Goal: Task Accomplishment & Management: Use online tool/utility

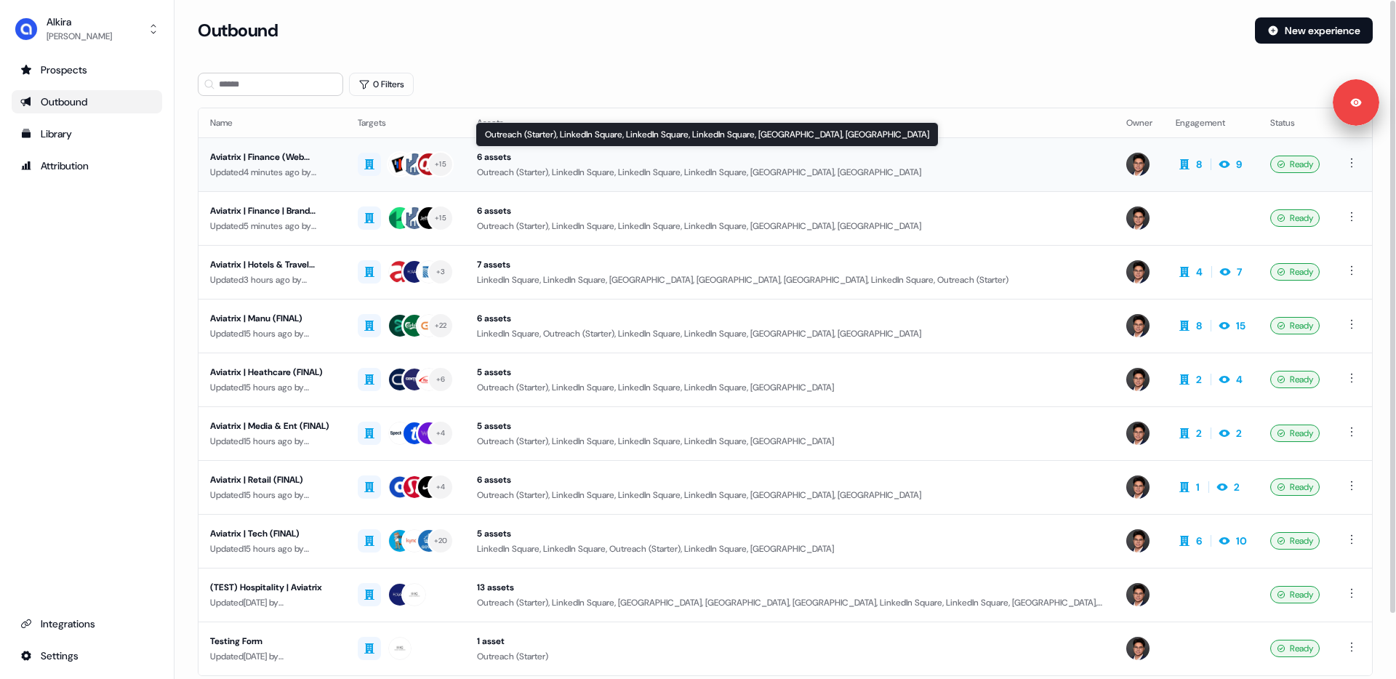
click at [561, 168] on div "Outreach (Starter), LinkedIn Square, LinkedIn Square, LinkedIn Square, [GEOGRAP…" at bounding box center [790, 172] width 626 height 15
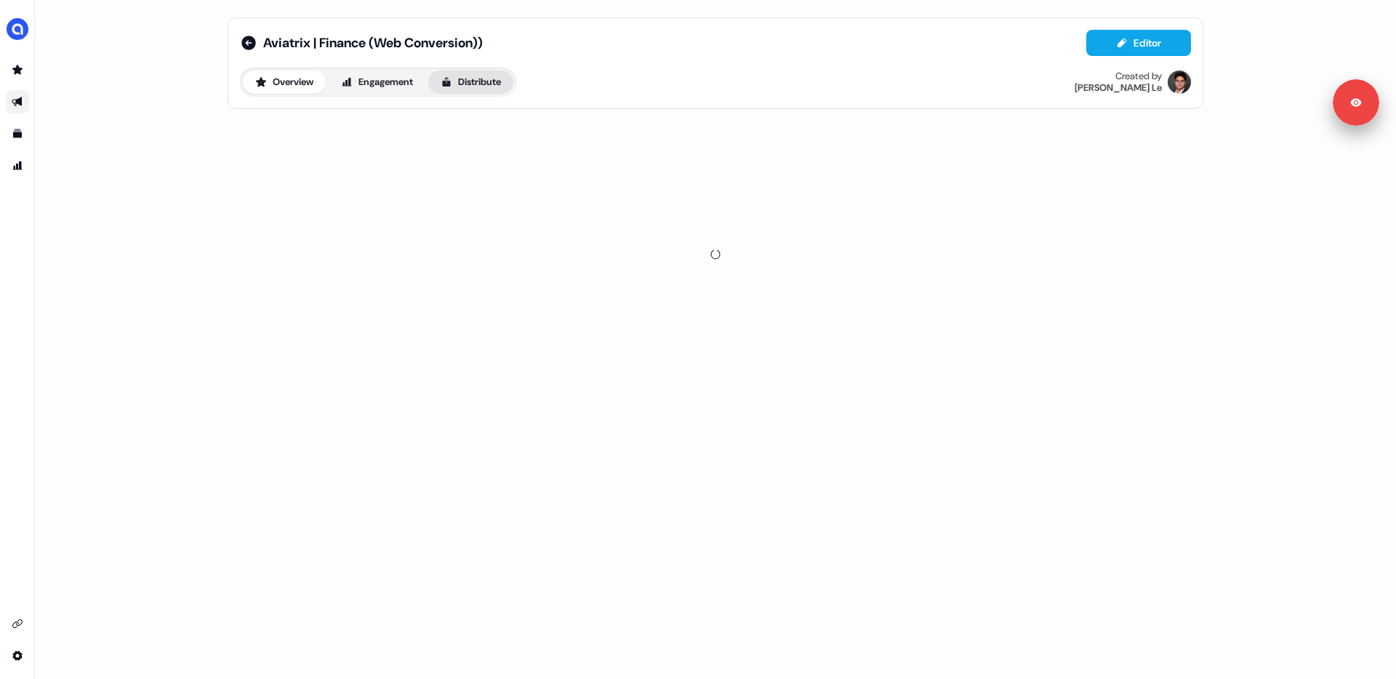
click at [481, 81] on button "Distribute" at bounding box center [470, 82] width 85 height 23
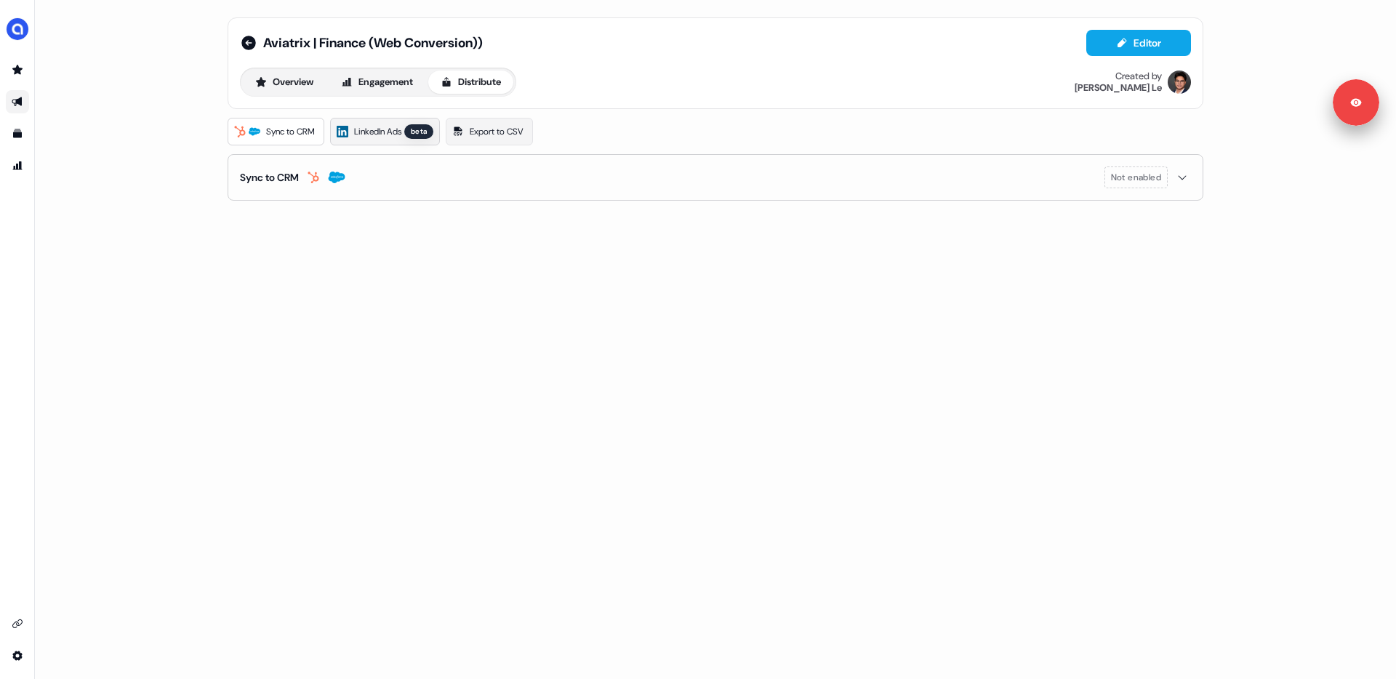
click at [398, 136] on span "LinkedIn Ads" at bounding box center [377, 131] width 47 height 15
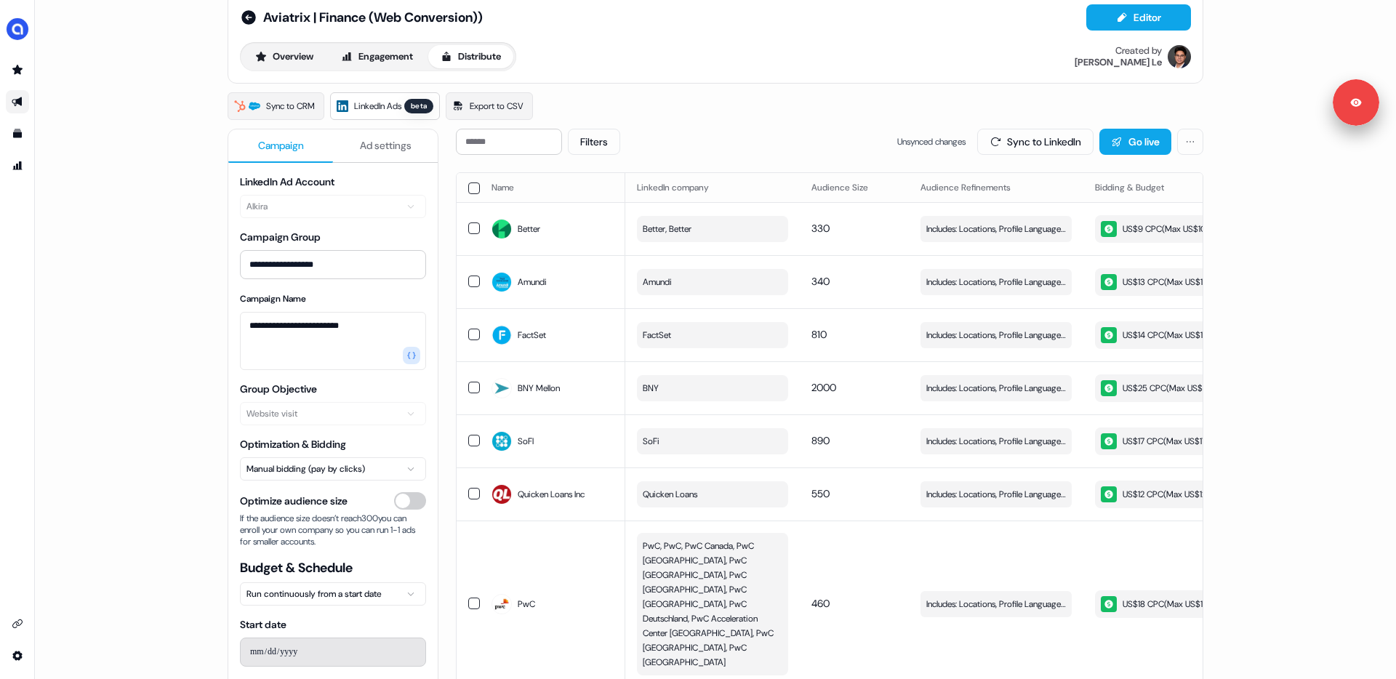
scroll to position [24, 0]
click at [248, 23] on icon at bounding box center [248, 19] width 15 height 15
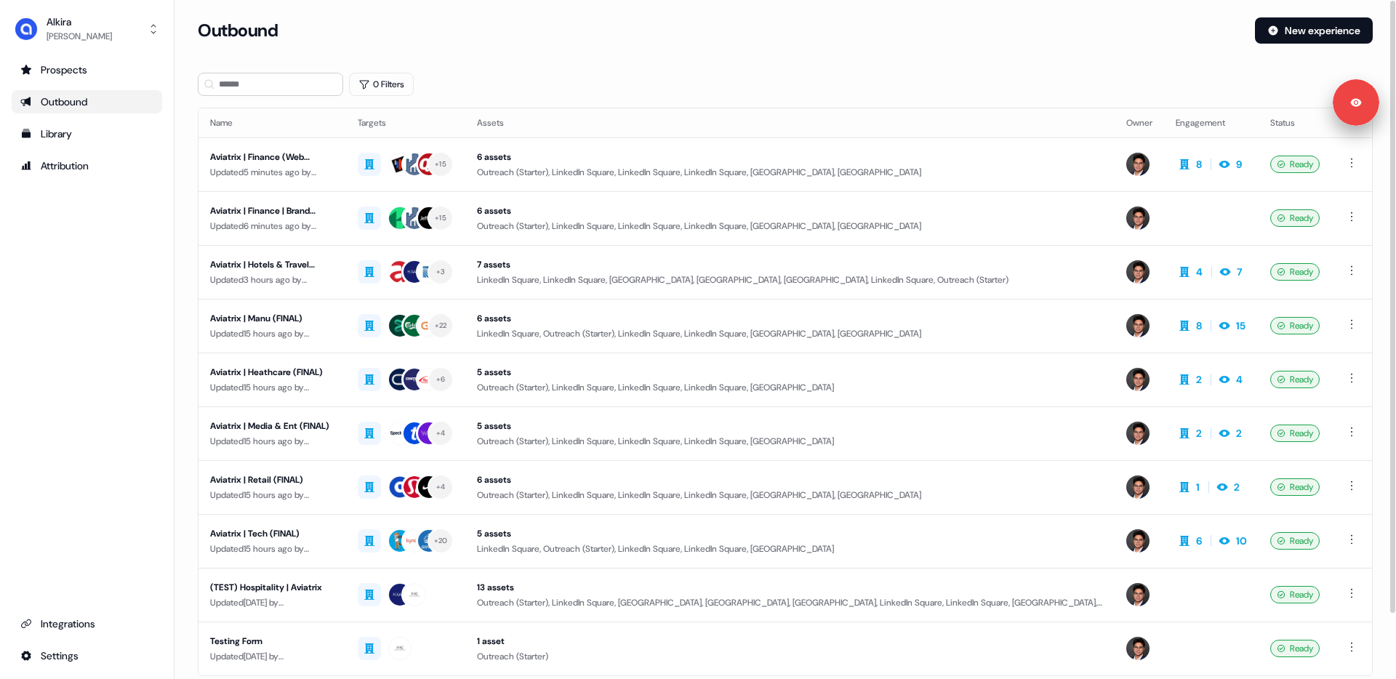
click at [185, 76] on section "Loading... Outbound New experience 0 Filters Name Targets Assets Owner Engageme…" at bounding box center [784, 384] width 1221 height 734
click at [1353, 166] on html "Signed in as [PERSON_NAME] Sign out For the best experience switch devices to a…" at bounding box center [698, 339] width 1396 height 679
click at [1334, 192] on span "Duplicate" at bounding box center [1329, 190] width 37 height 12
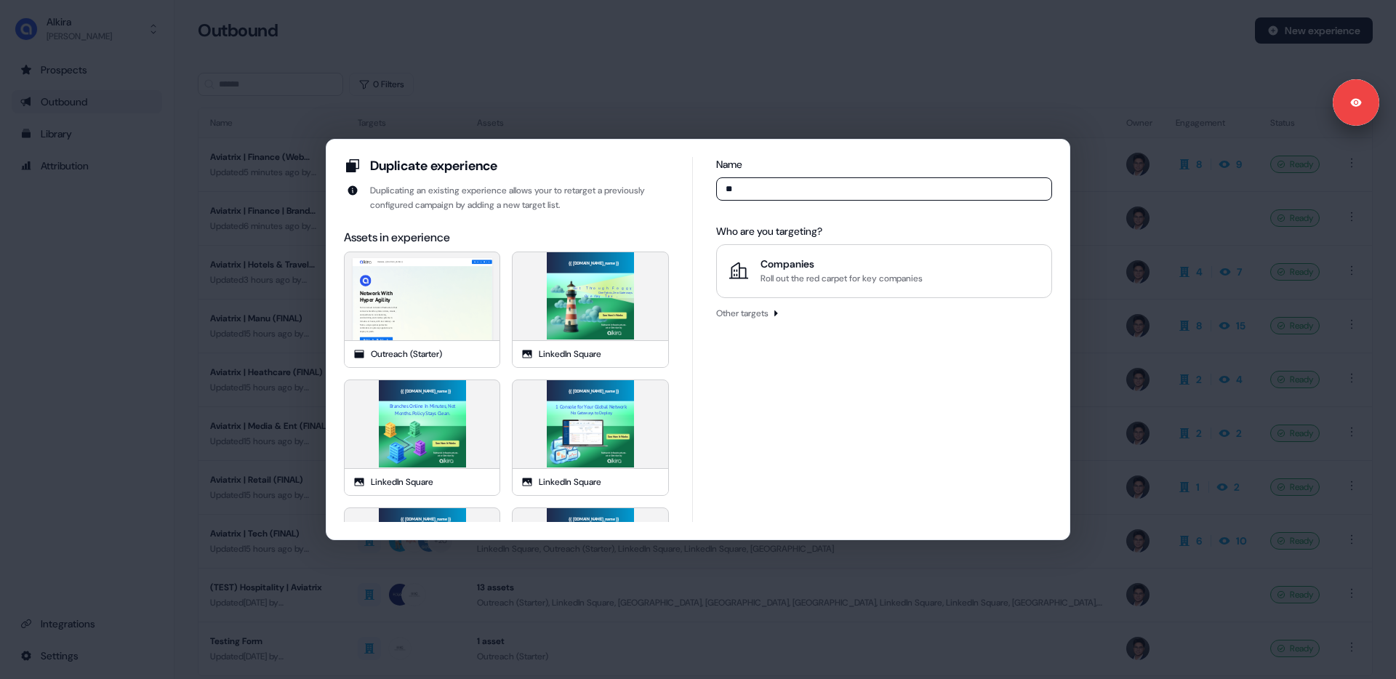
type input "**"
click at [460, 302] on div "Welcome, {{ [DOMAIN_NAME] }} Learn More Network With Hyper Agility Turn on clou…" at bounding box center [422, 302] width 698 height 436
click at [474, 324] on div "Welcome, {{ [DOMAIN_NAME] }} Learn More Network With Hyper Agility Turn on clou…" at bounding box center [422, 302] width 698 height 436
click at [554, 324] on div "{{ [DOMAIN_NAME]_name }} Cut Through Foggy Overlay Tax. See How It Works One Fa…" at bounding box center [590, 295] width 349 height 349
click at [585, 212] on div "Duplicate experience Duplicating an existing experience allows your to retarget…" at bounding box center [506, 339] width 325 height 365
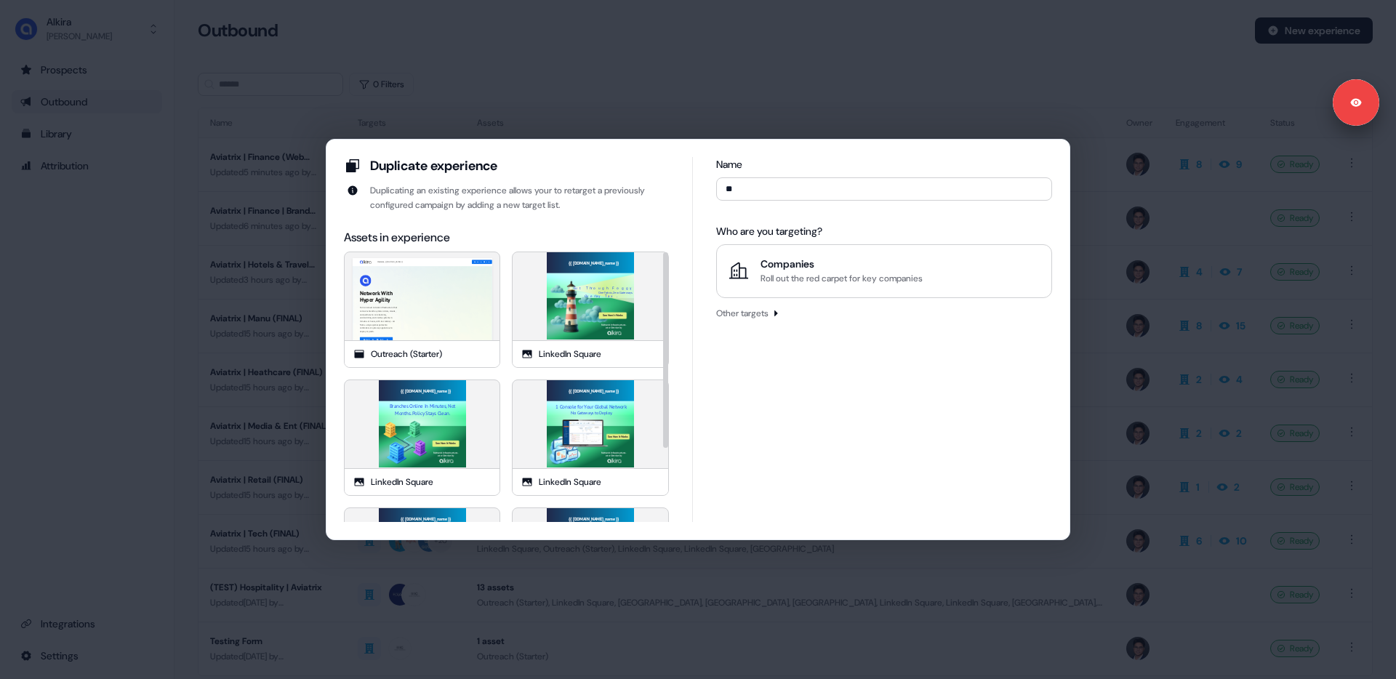
click at [809, 410] on div "Name ** Who are you targeting? Companies Roll out the red carpet for key compan…" at bounding box center [884, 339] width 336 height 365
click at [746, 193] on input "**" at bounding box center [884, 188] width 336 height 23
click at [765, 121] on div "Duplicate experience Duplicating an existing experience allows your to retarget…" at bounding box center [698, 339] width 1396 height 679
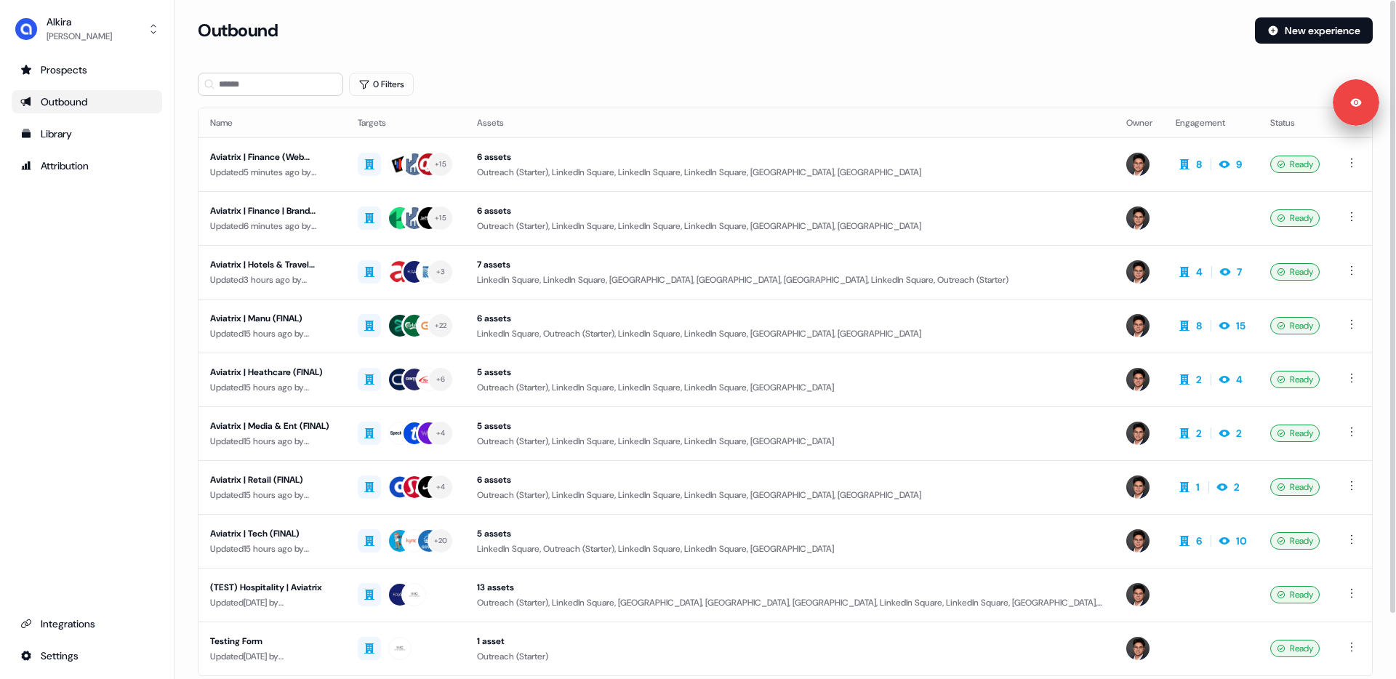
click at [95, 278] on div "Prospects Outbound Library Attribution Integrations Settings" at bounding box center [87, 362] width 150 height 609
click at [84, 41] on button "[PERSON_NAME]" at bounding box center [87, 29] width 150 height 35
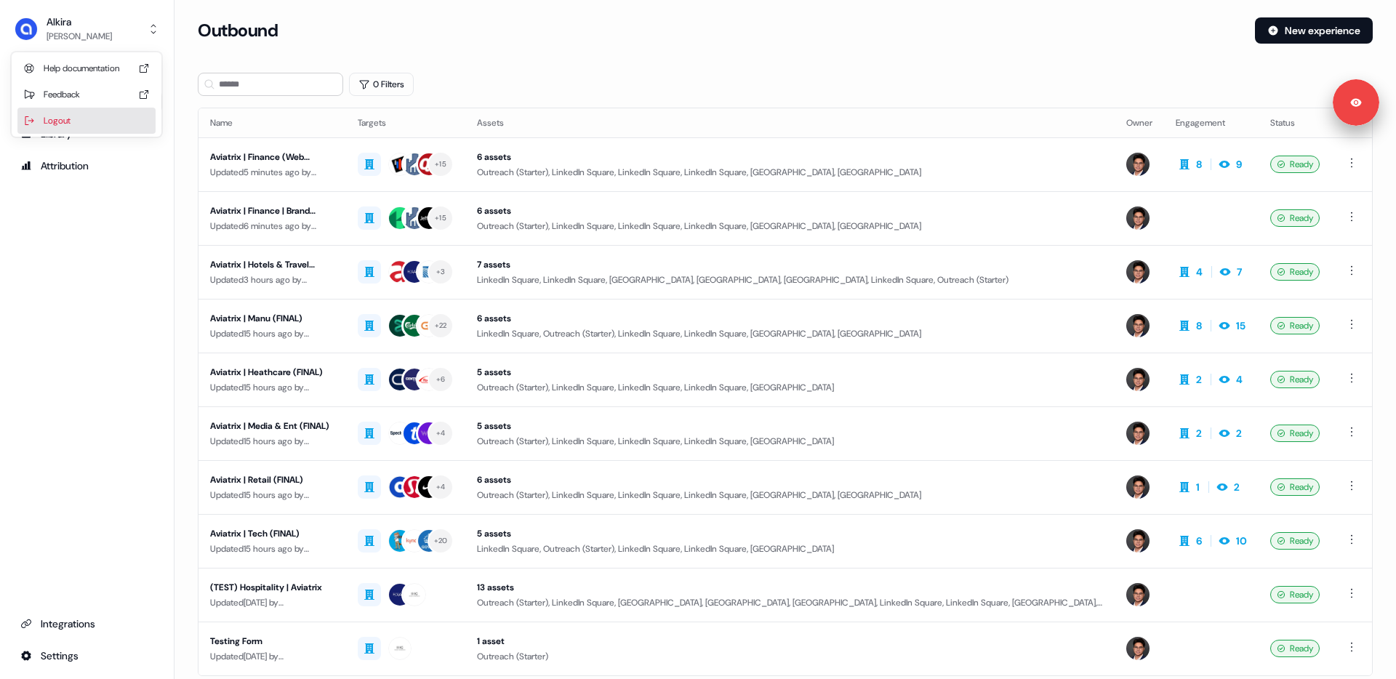
click at [88, 130] on div "Logout" at bounding box center [86, 121] width 138 height 26
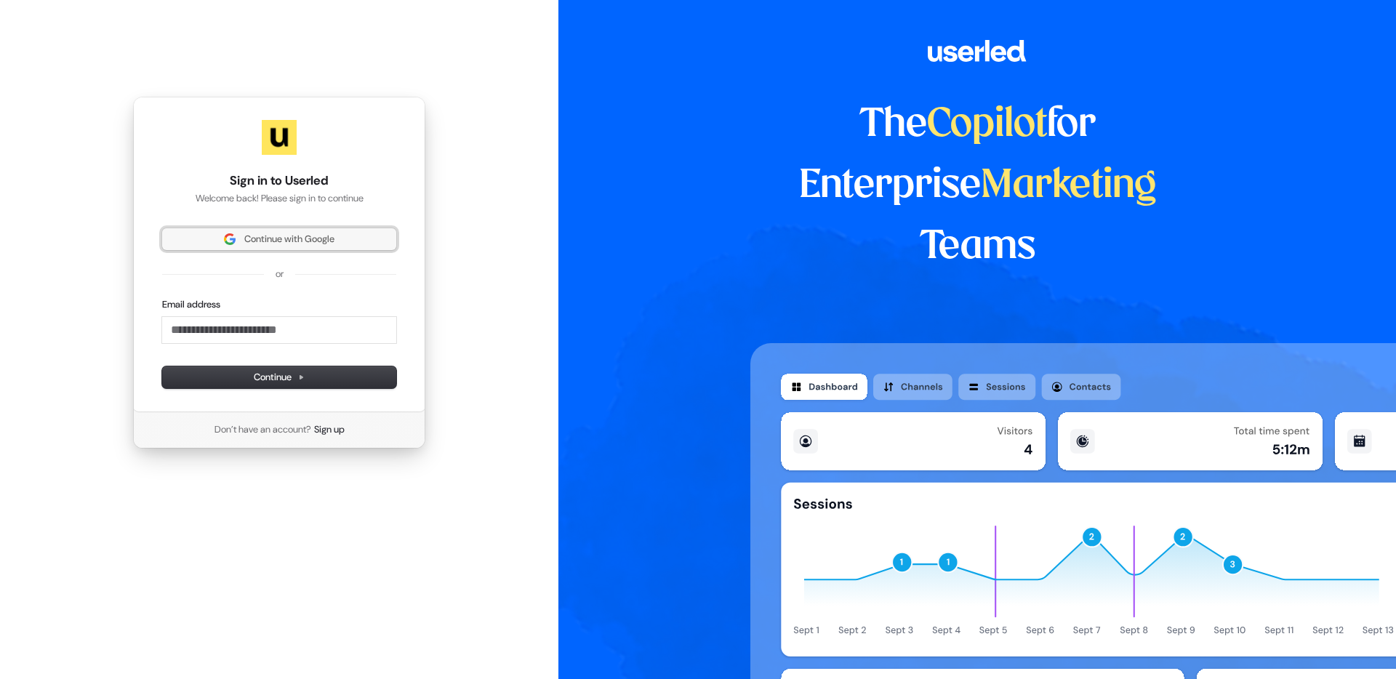
click at [206, 238] on span "Continue with Google" at bounding box center [279, 239] width 217 height 13
